Goal: Information Seeking & Learning: Understand process/instructions

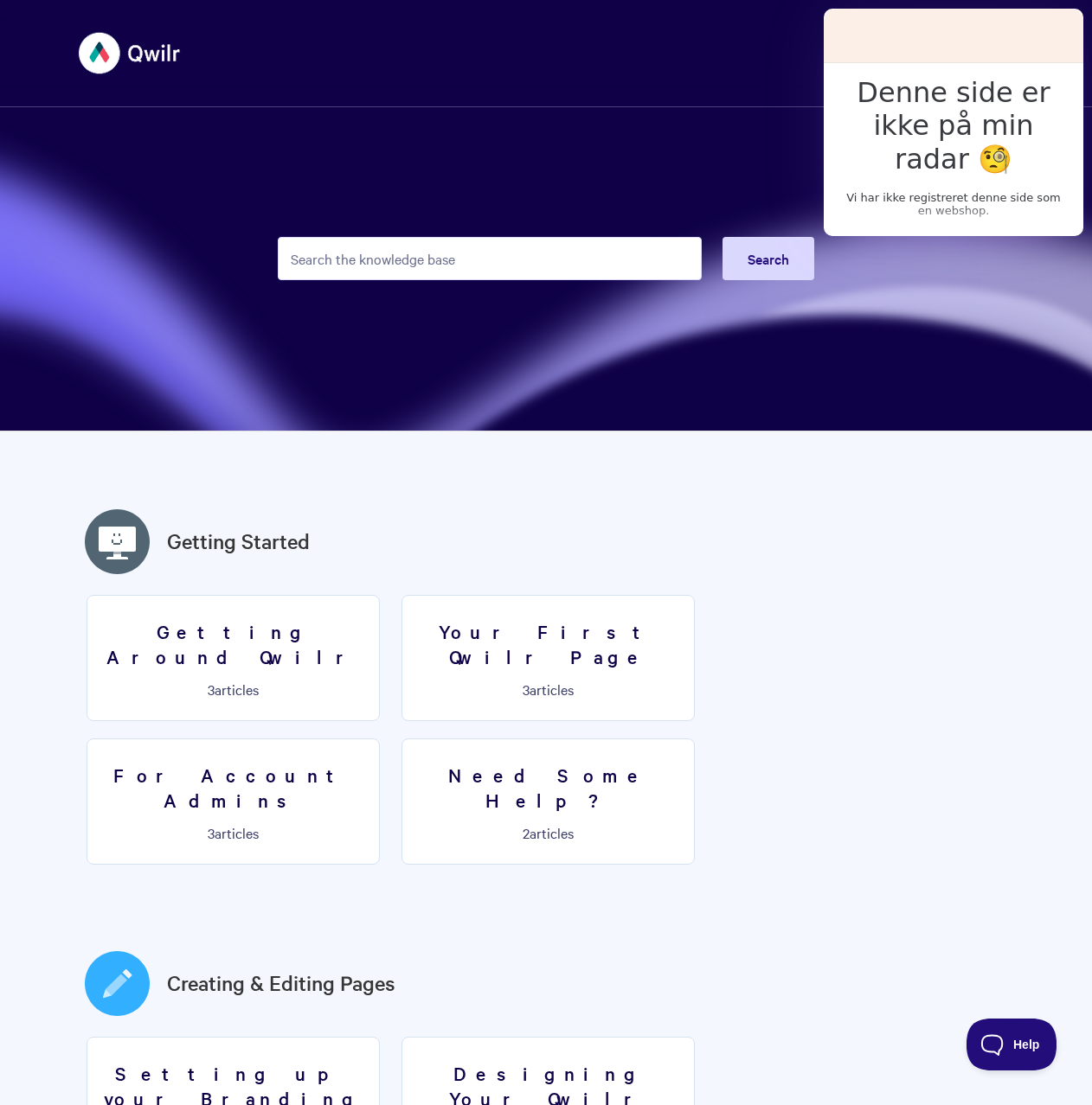
click at [389, 229] on form "Search" at bounding box center [546, 258] width 537 height 85
click at [404, 248] on input "Search the knowledge base" at bounding box center [490, 258] width 424 height 43
type input "token"
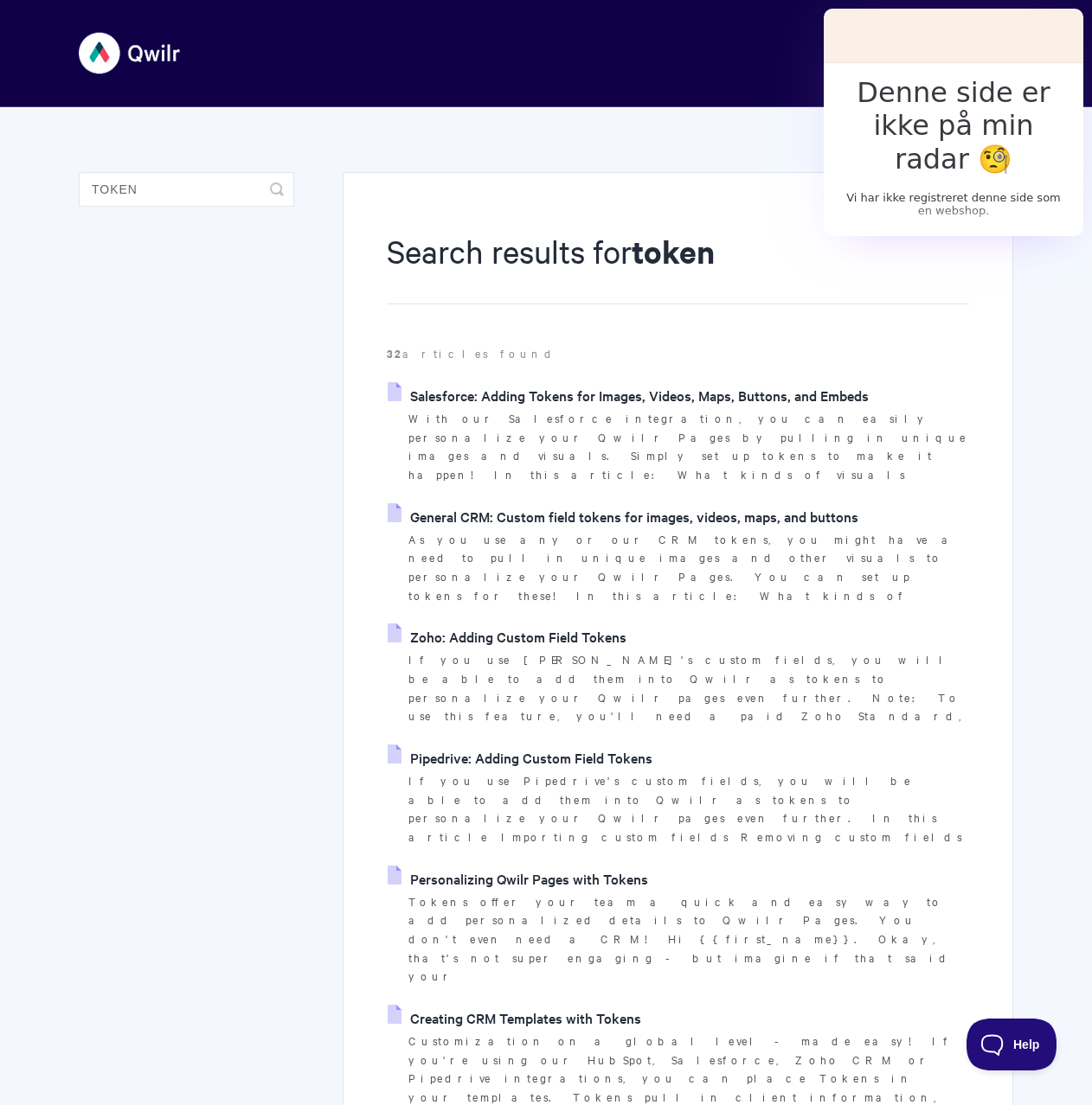
click at [610, 623] on link "Zoho: Adding Custom Field Tokens" at bounding box center [507, 636] width 239 height 26
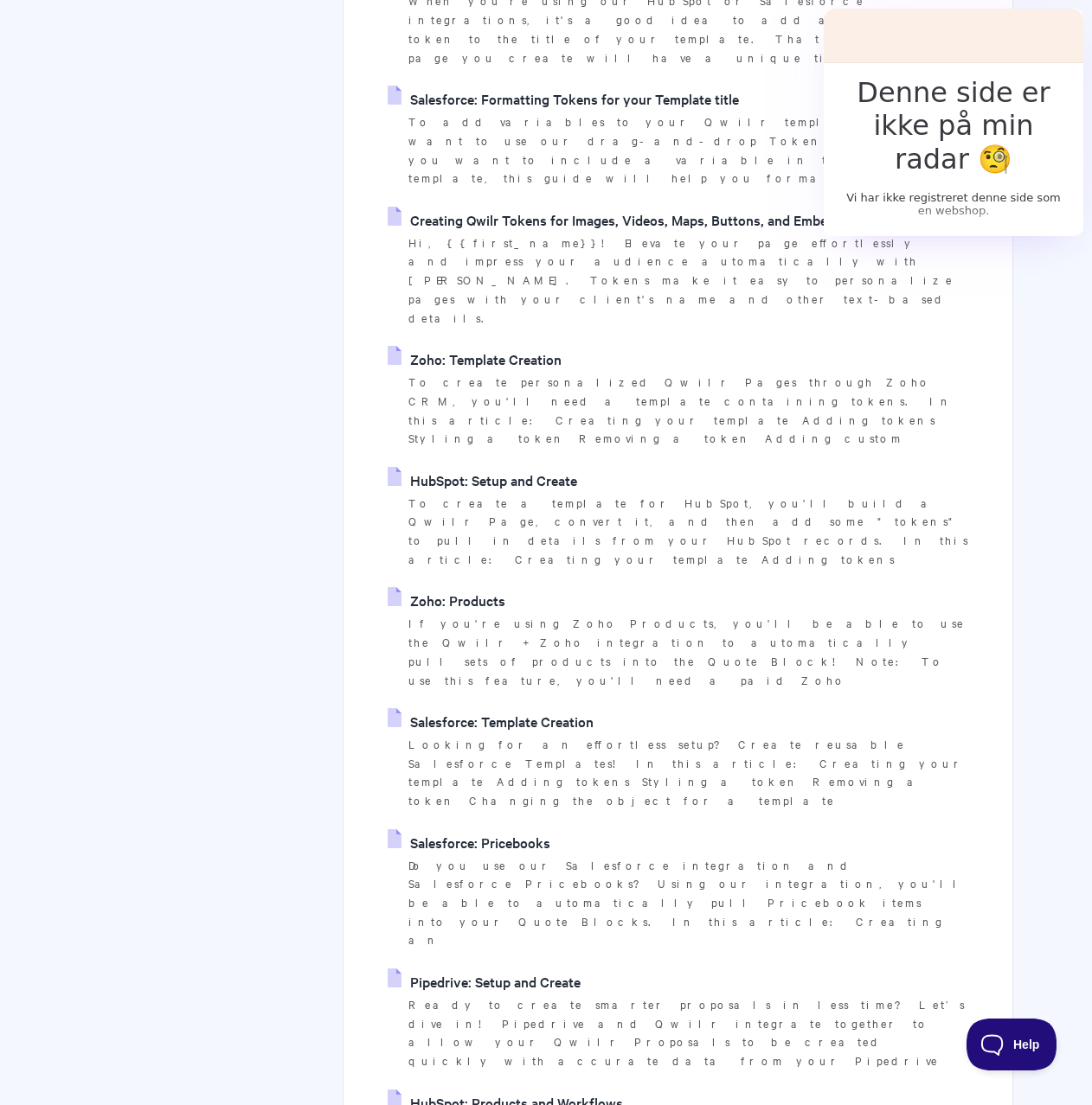
scroll to position [1164, 0]
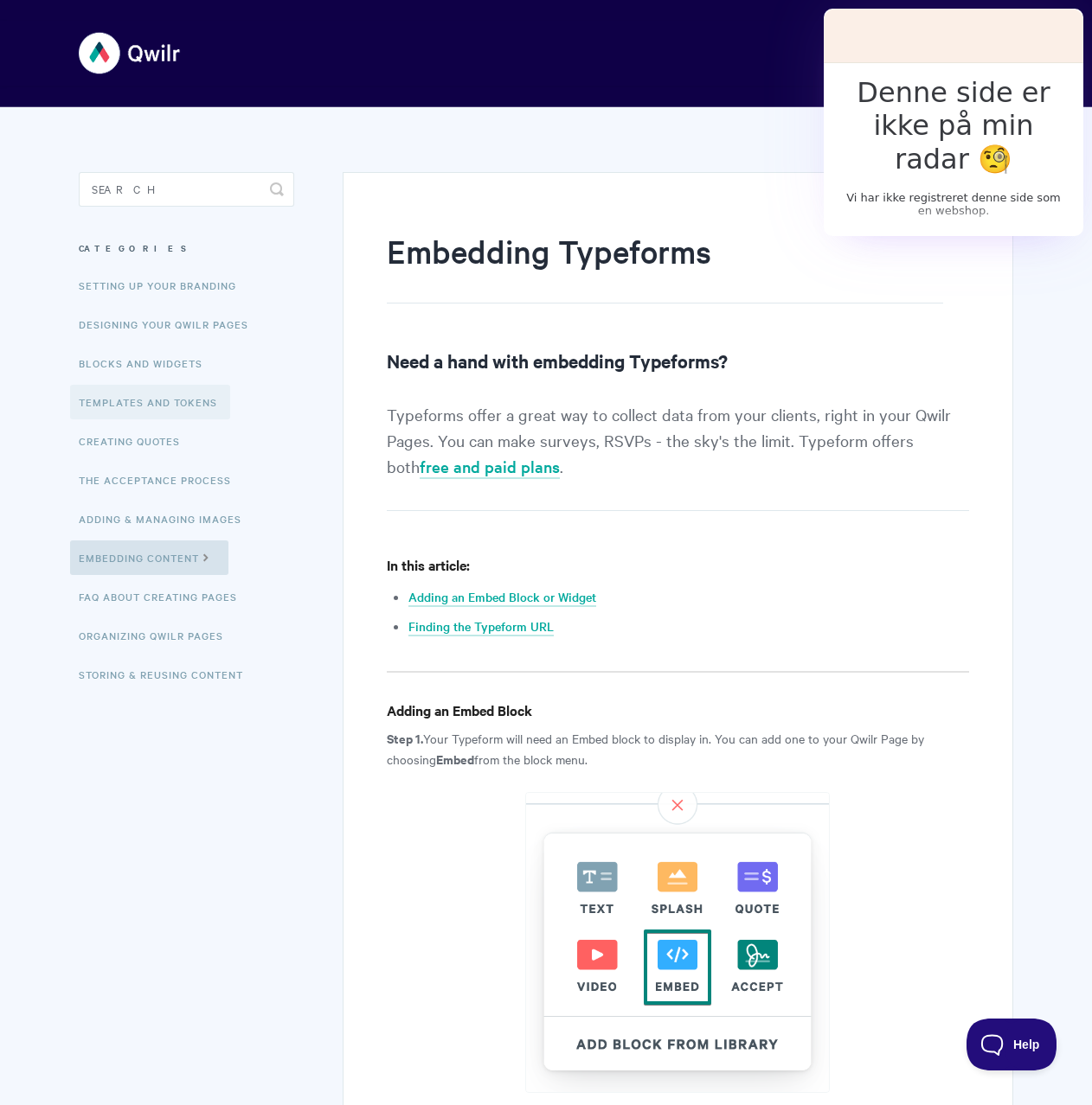
click at [183, 414] on link "Templates and Tokens" at bounding box center [150, 402] width 160 height 35
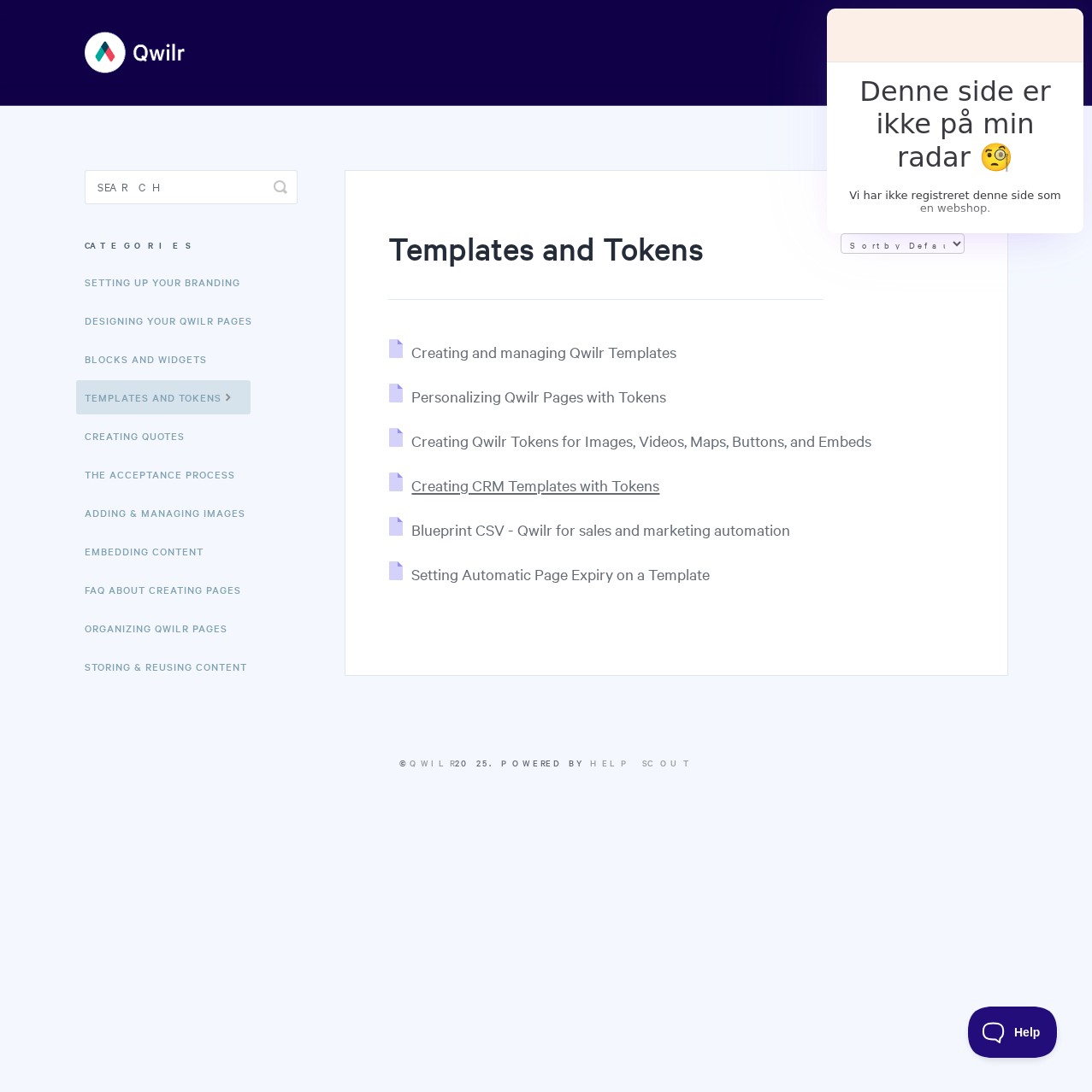
click at [516, 492] on span "Creating CRM Templates with Tokens" at bounding box center [535, 485] width 248 height 20
